Goal: Task Accomplishment & Management: Manage account settings

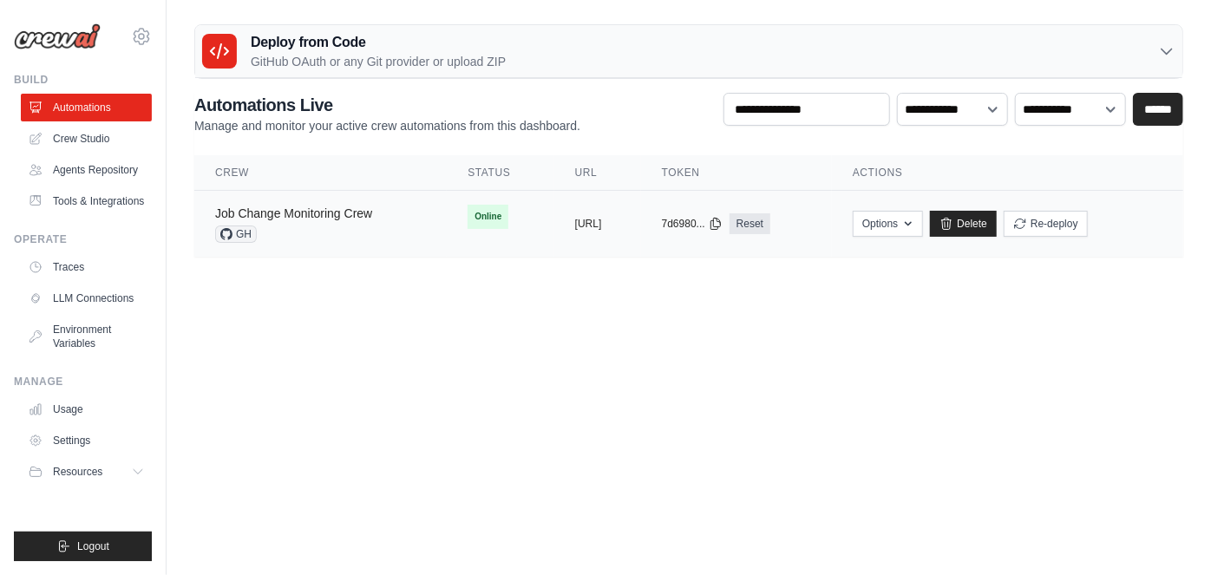
click at [358, 212] on link "Job Change Monitoring Crew" at bounding box center [293, 213] width 157 height 14
click at [1088, 217] on button "Re-deploy" at bounding box center [1046, 223] width 84 height 26
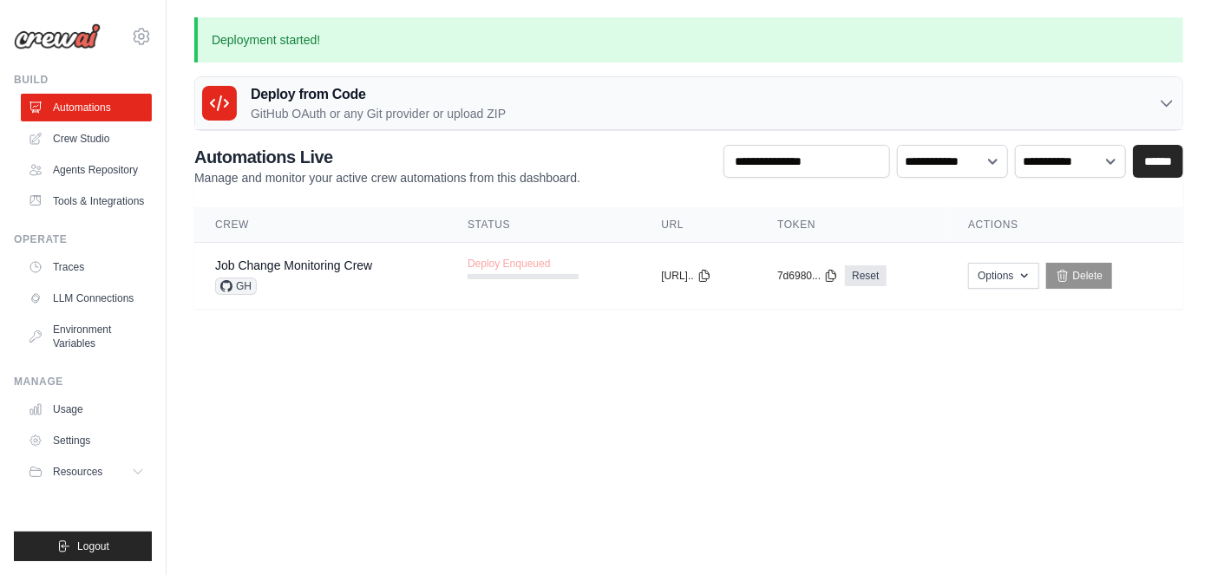
click at [572, 388] on body "[EMAIL_ADDRESS][DOMAIN_NAME] Settings Build Automations" at bounding box center [605, 287] width 1211 height 575
click at [382, 377] on body "[EMAIL_ADDRESS][DOMAIN_NAME] Settings Build Automations" at bounding box center [605, 287] width 1211 height 575
click at [576, 430] on body "[EMAIL_ADDRESS][DOMAIN_NAME] Settings Build Automations" at bounding box center [605, 287] width 1211 height 575
click at [82, 134] on link "Crew Studio" at bounding box center [88, 139] width 131 height 28
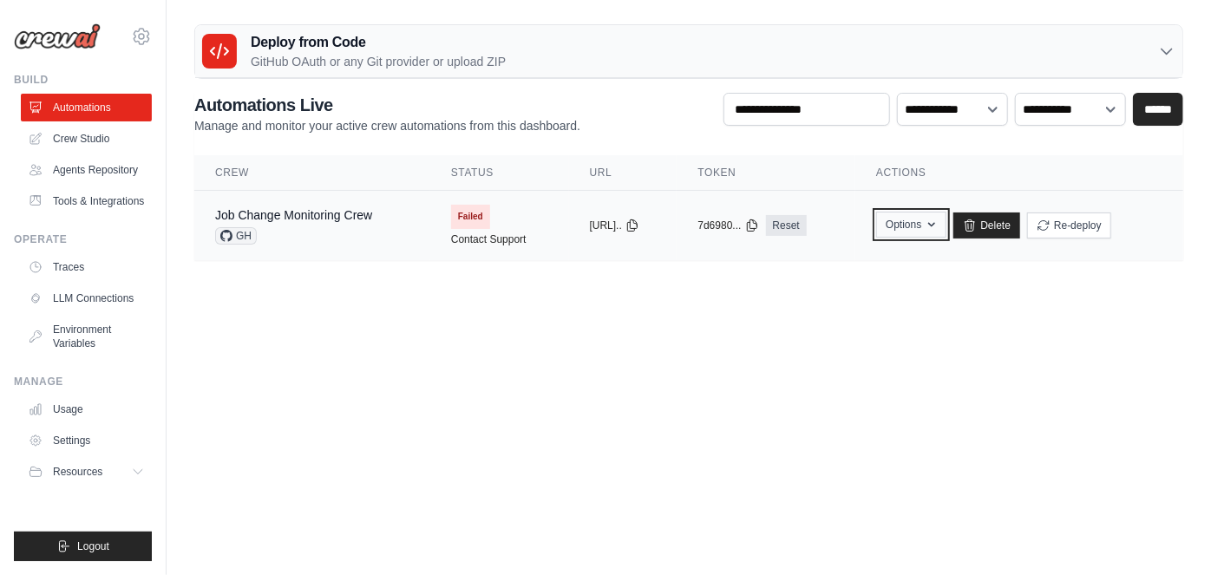
click at [939, 218] on icon "button" at bounding box center [932, 225] width 14 height 14
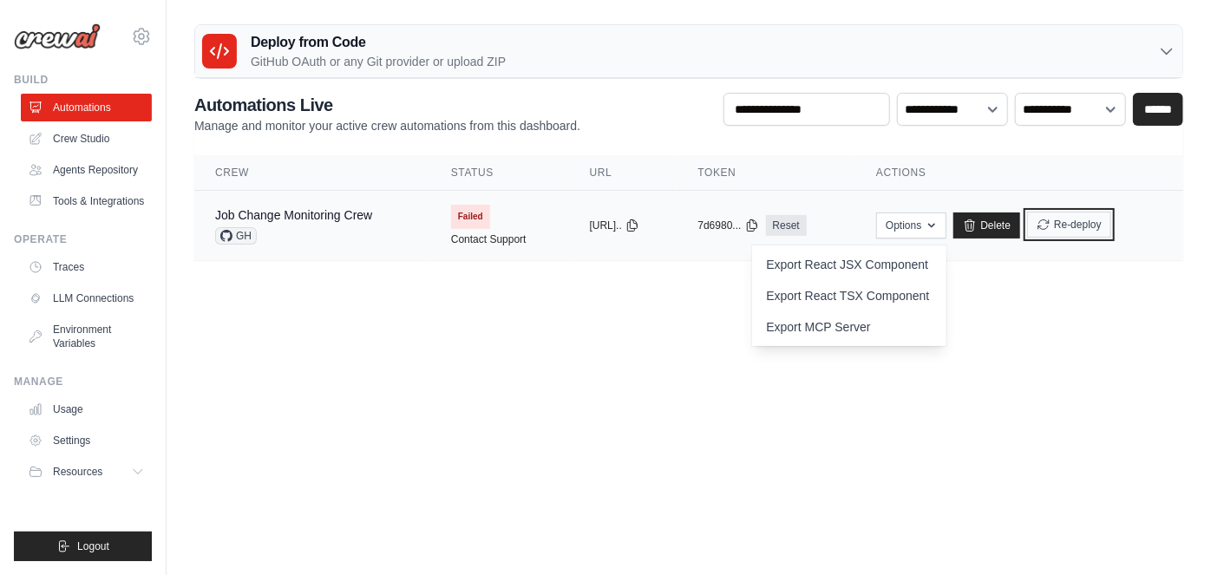
click at [1111, 220] on button "Re-deploy" at bounding box center [1069, 225] width 84 height 26
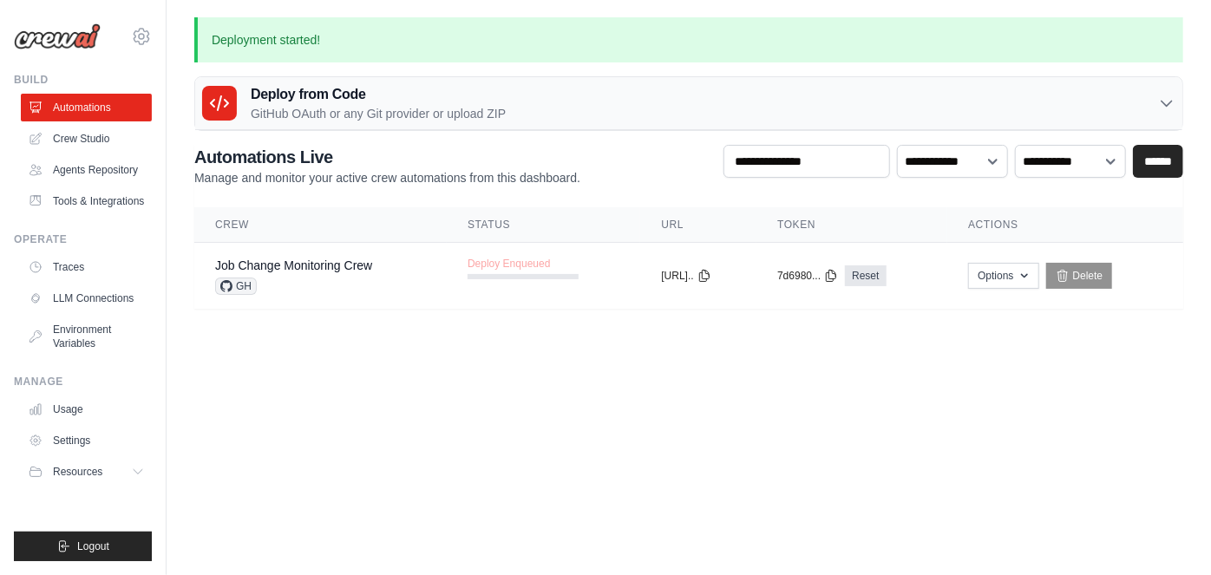
click at [805, 376] on body "[EMAIL_ADDRESS][DOMAIN_NAME] Settings Build Automations" at bounding box center [605, 287] width 1211 height 575
click at [1067, 343] on main "Deployment started! Deploy from Code GitHub OAuth or any Git provider or upload…" at bounding box center [689, 173] width 1044 height 347
click at [1029, 283] on button "Options" at bounding box center [1003, 275] width 70 height 26
click at [1116, 359] on body "[EMAIL_ADDRESS][DOMAIN_NAME] Settings Build Automations" at bounding box center [605, 287] width 1211 height 575
drag, startPoint x: 901, startPoint y: 331, endPoint x: 864, endPoint y: 344, distance: 39.2
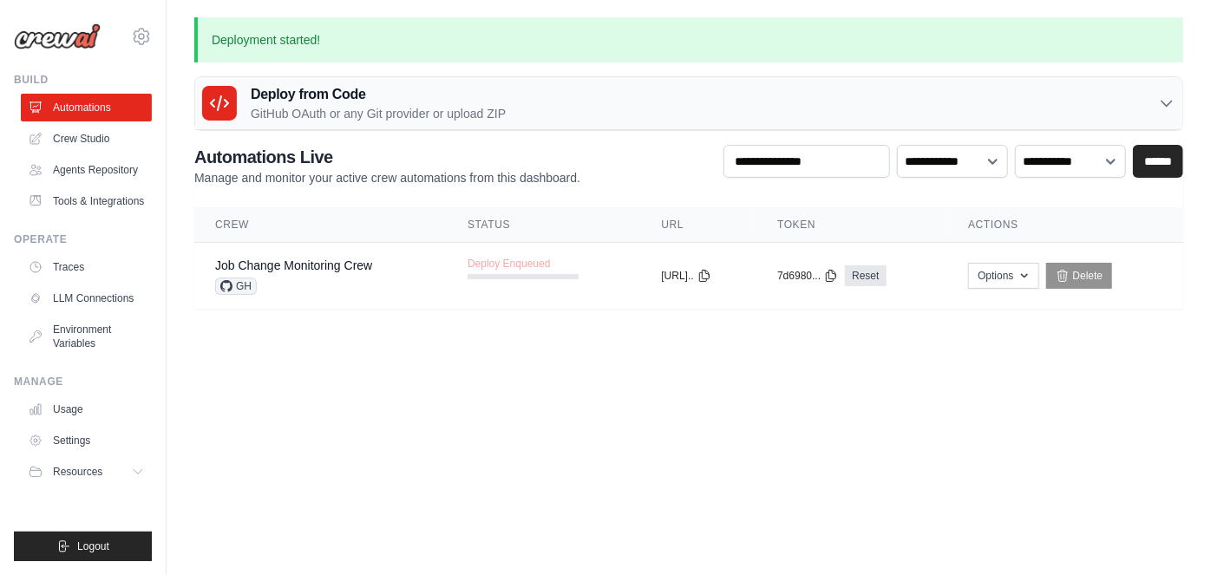
click at [879, 338] on main "Deployment started! Deploy from Code GitHub OAuth or any Git provider or upload…" at bounding box center [689, 173] width 1044 height 347
click at [346, 259] on link "Job Change Monitoring Crew" at bounding box center [293, 266] width 157 height 14
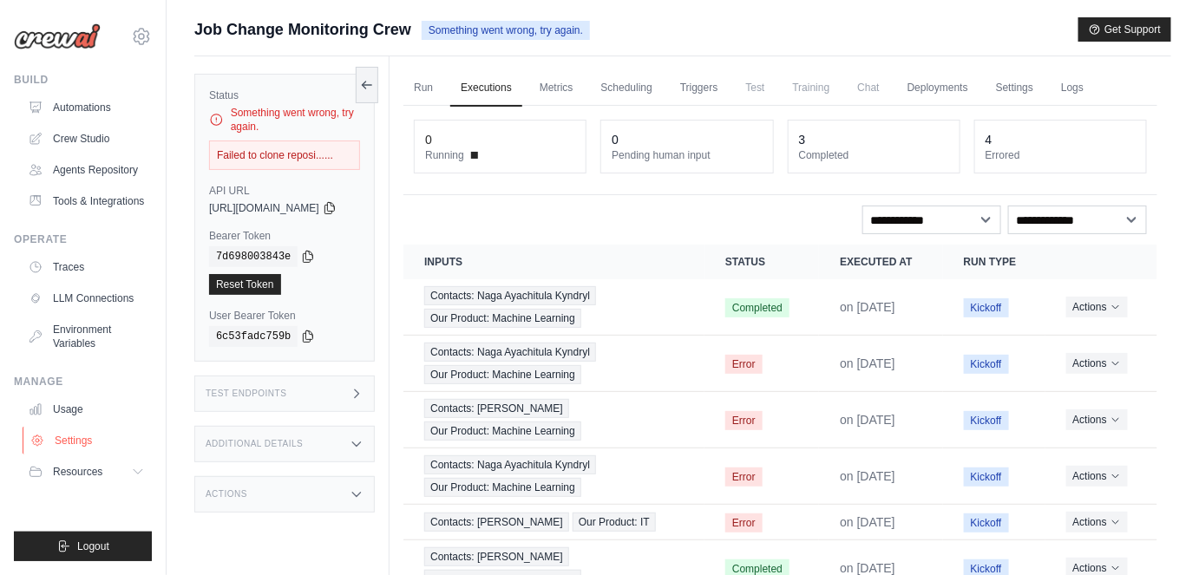
click at [77, 448] on link "Settings" at bounding box center [88, 441] width 131 height 28
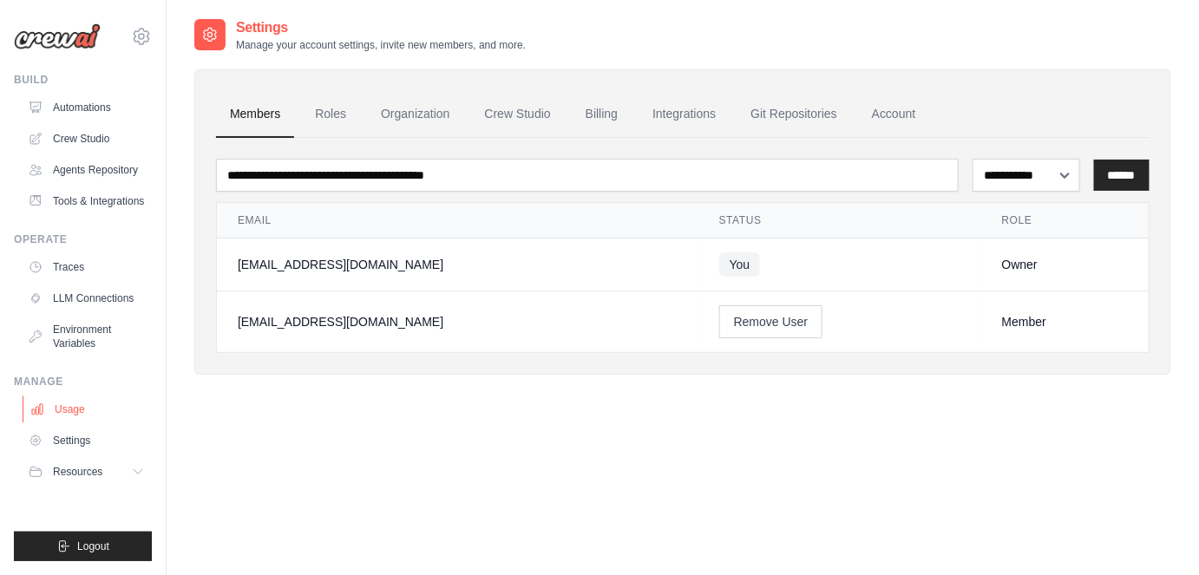
click at [76, 421] on link "Usage" at bounding box center [88, 410] width 131 height 28
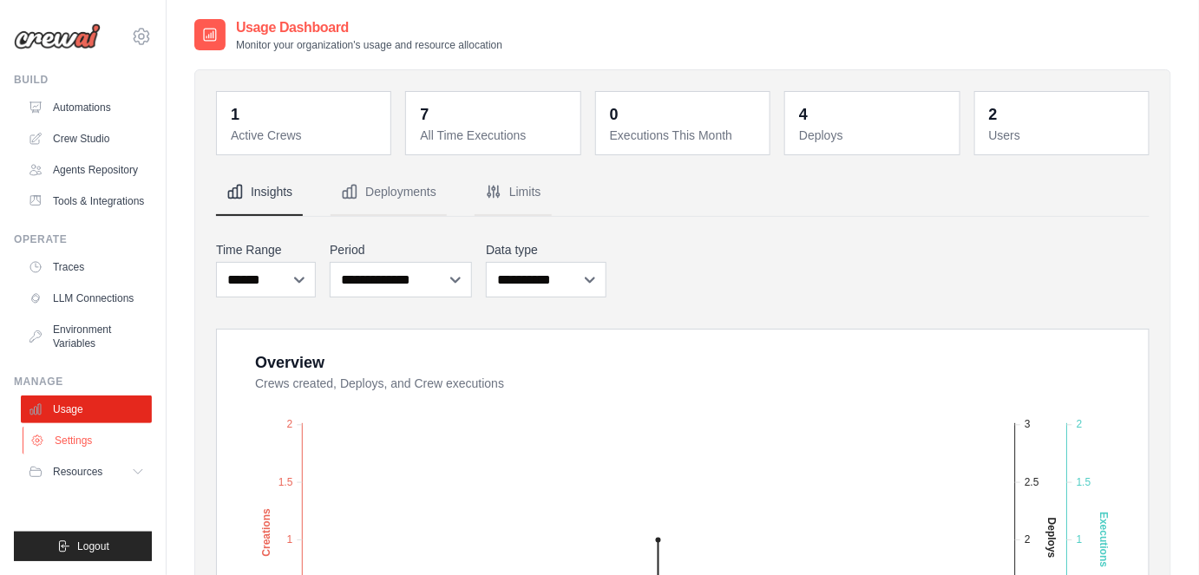
click at [79, 455] on link "Settings" at bounding box center [88, 441] width 131 height 28
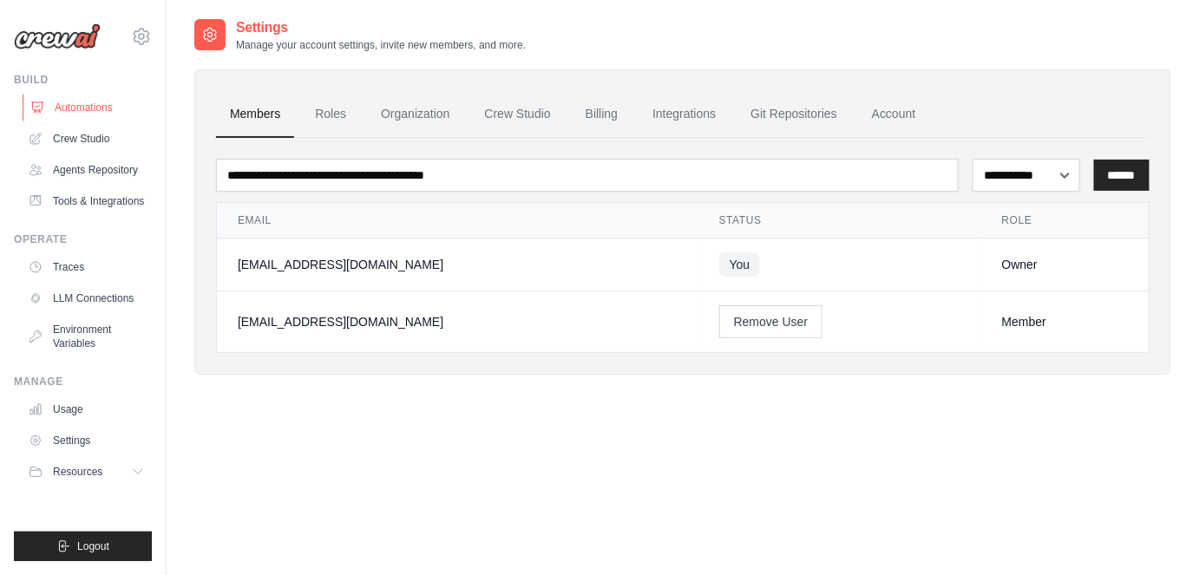
click at [111, 114] on link "Automations" at bounding box center [88, 108] width 131 height 28
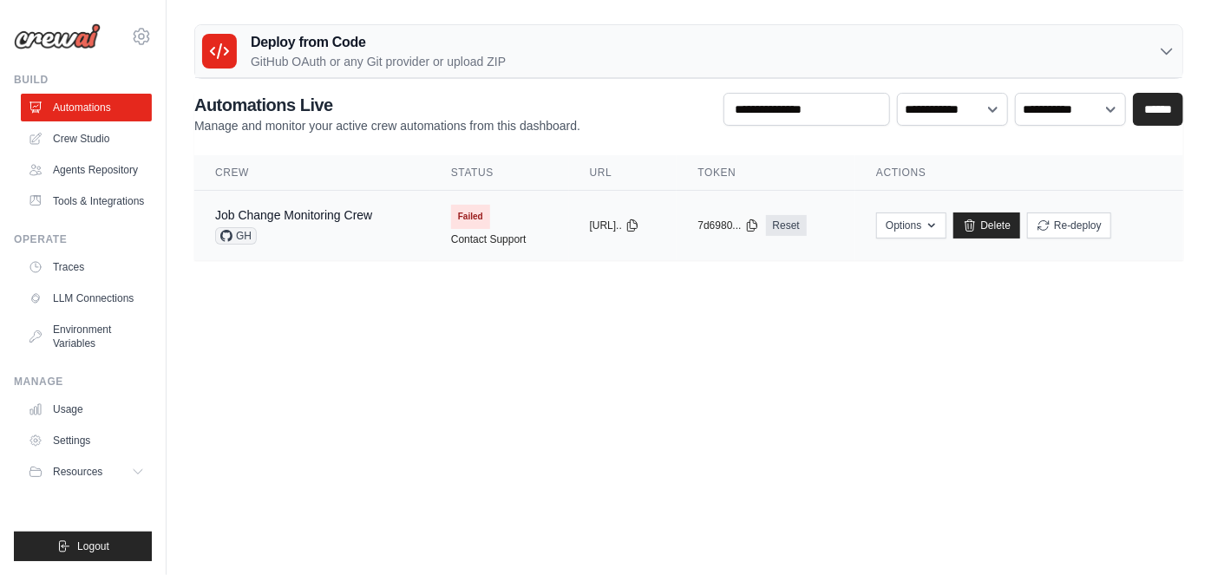
click at [461, 222] on span "Failed" at bounding box center [470, 217] width 39 height 24
click at [1083, 227] on button "Re-deploy" at bounding box center [1069, 225] width 84 height 26
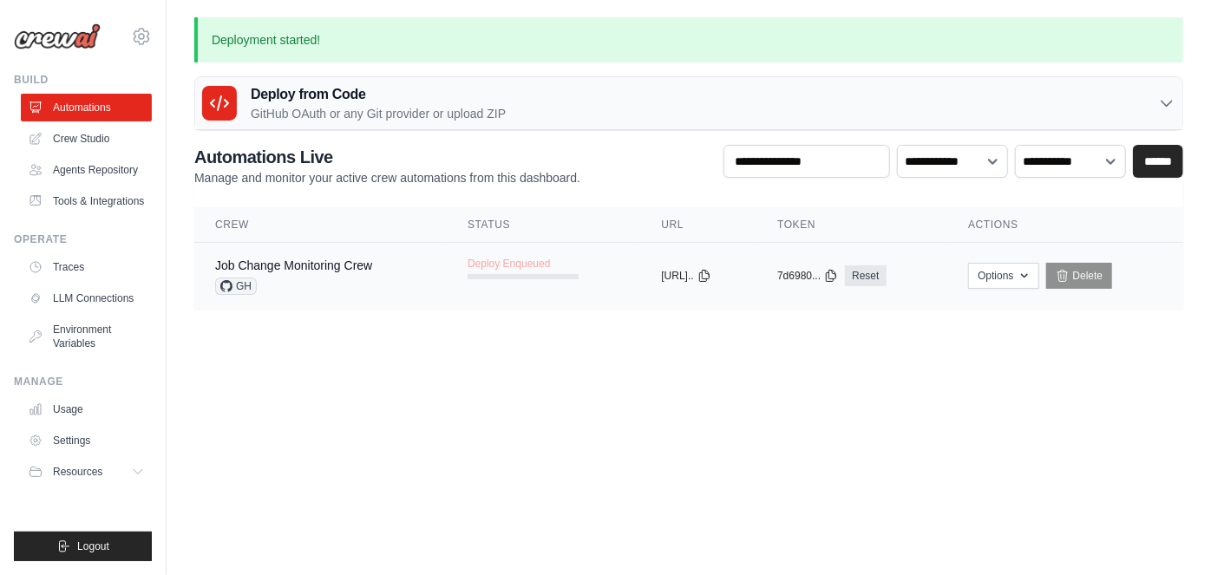
click at [238, 278] on span "GH" at bounding box center [236, 286] width 42 height 17
click at [416, 383] on body "[EMAIL_ADDRESS][DOMAIN_NAME] Settings Build Automations" at bounding box center [605, 287] width 1211 height 575
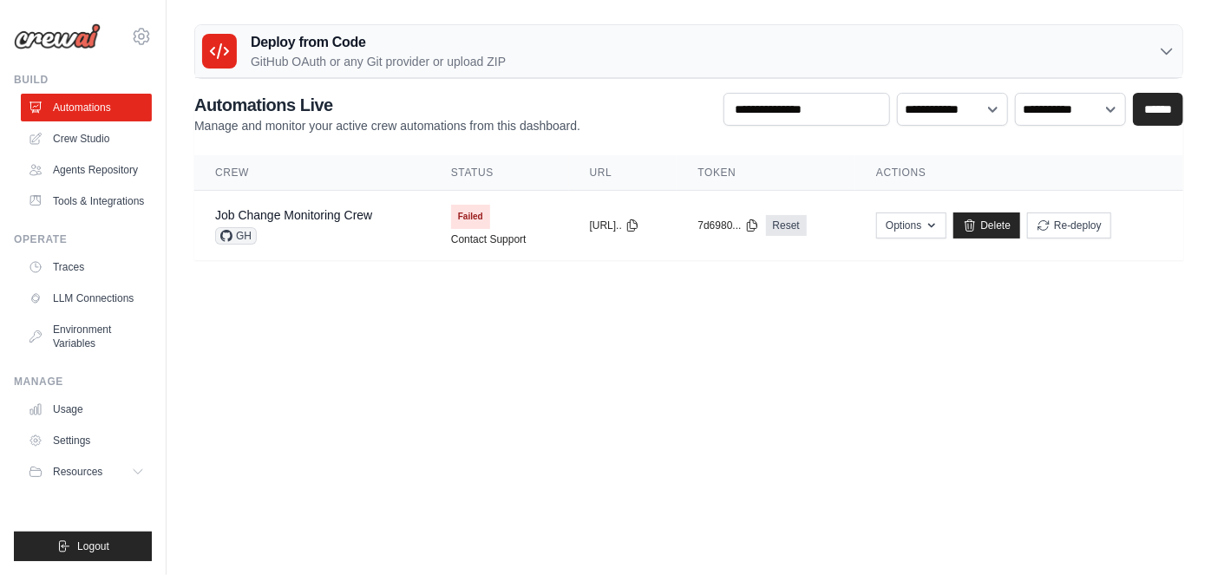
click at [614, 396] on body "[EMAIL_ADDRESS][DOMAIN_NAME] Settings Build Automations" at bounding box center [605, 287] width 1211 height 575
